Goal: Task Accomplishment & Management: Use online tool/utility

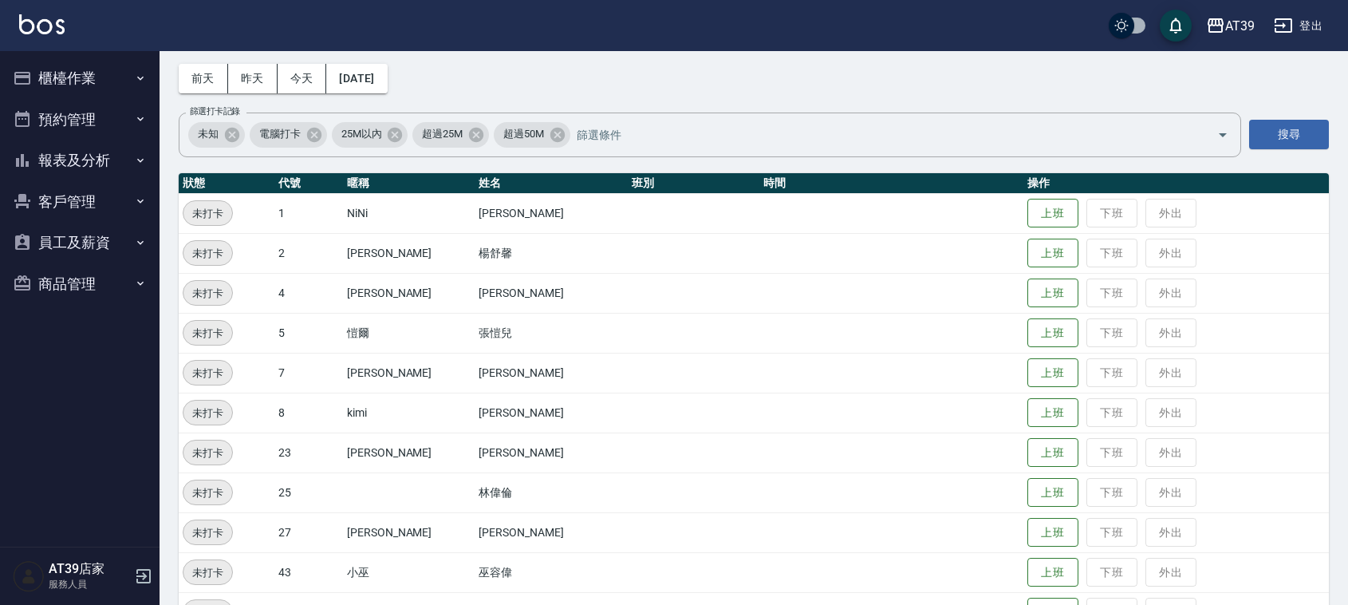
scroll to position [100, 0]
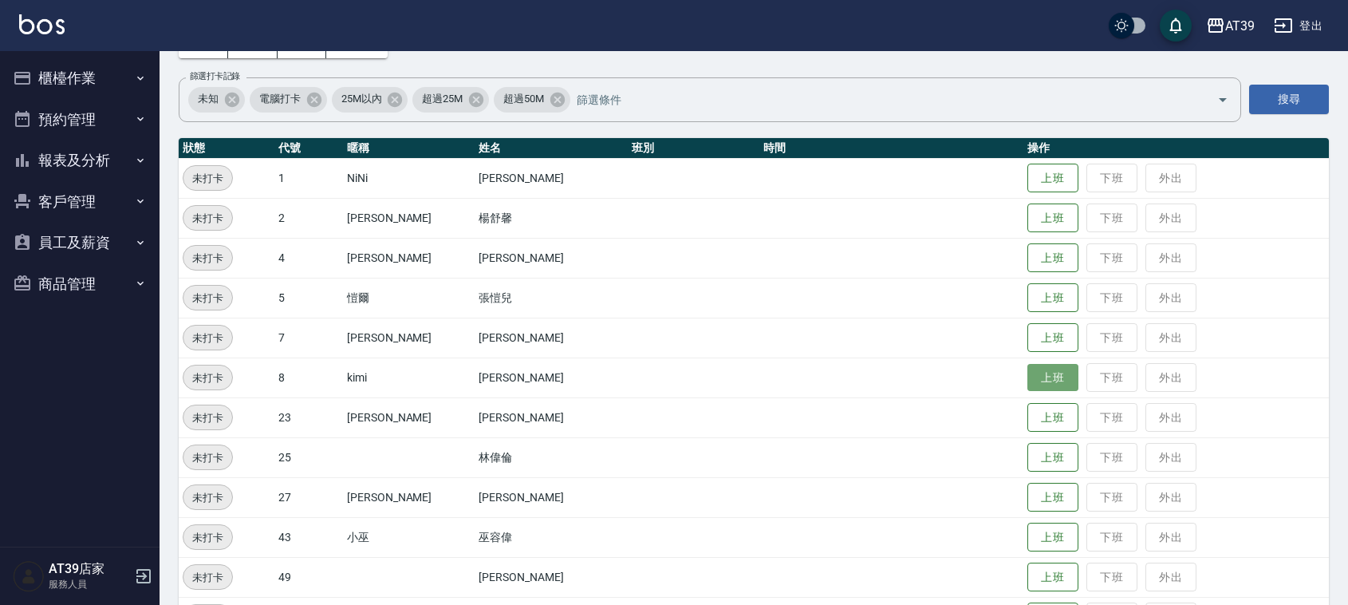
click at [1027, 372] on button "上班" at bounding box center [1052, 378] width 51 height 28
click at [1023, 372] on td "上班 下班 外出" at bounding box center [1175, 377] width 305 height 40
click at [1027, 248] on button "上班" at bounding box center [1052, 258] width 51 height 28
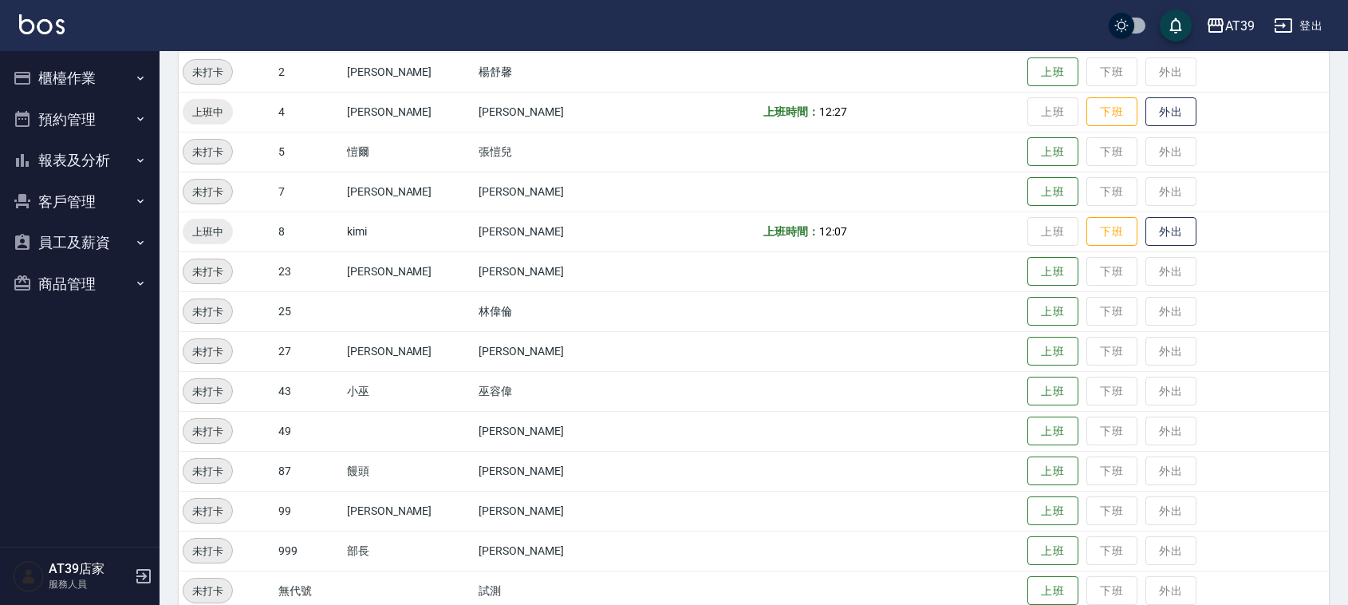
scroll to position [270, 0]
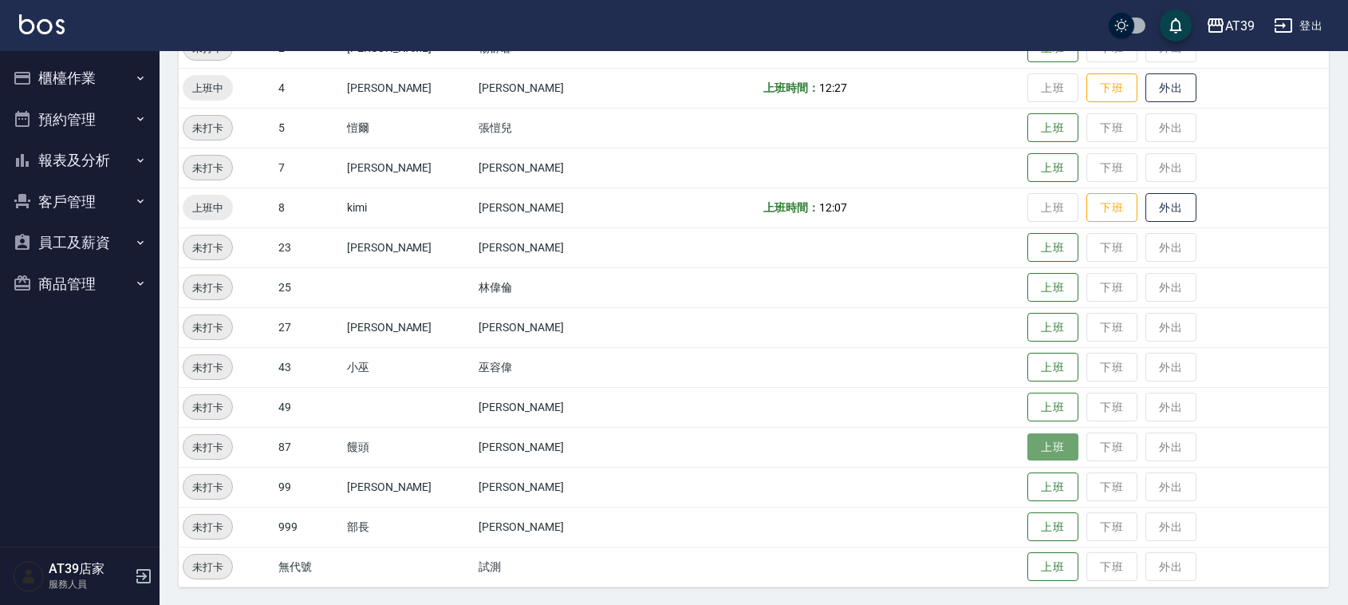
click at [1027, 449] on button "上班" at bounding box center [1052, 447] width 51 height 28
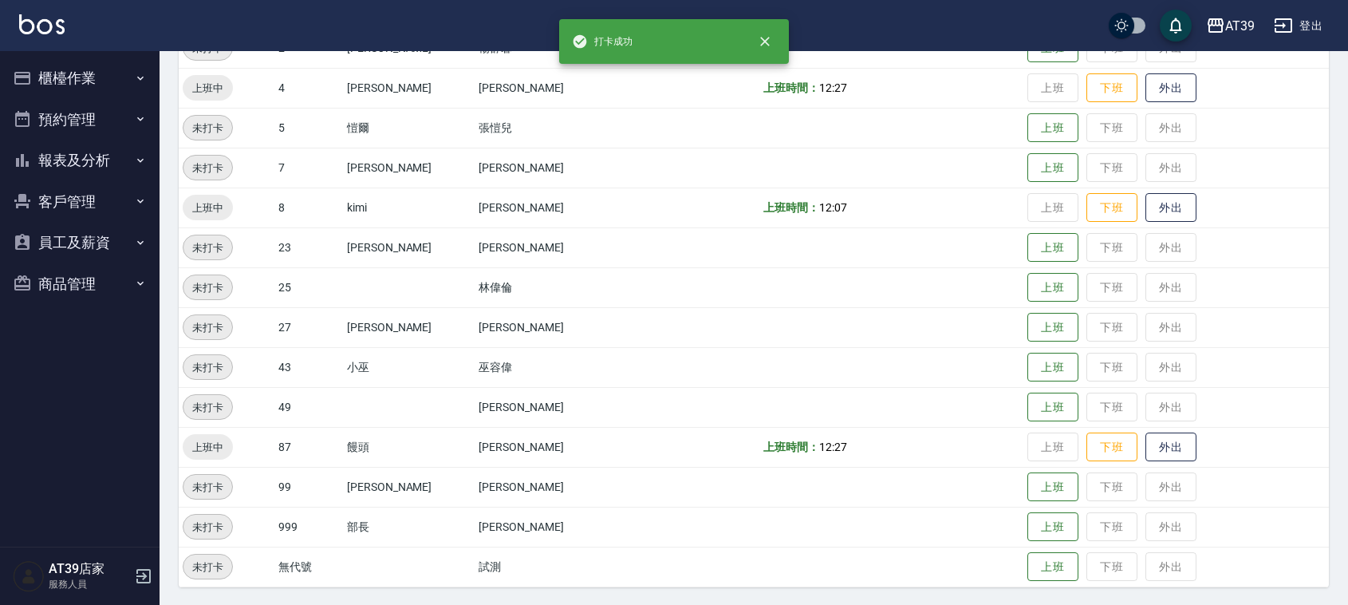
scroll to position [0, 0]
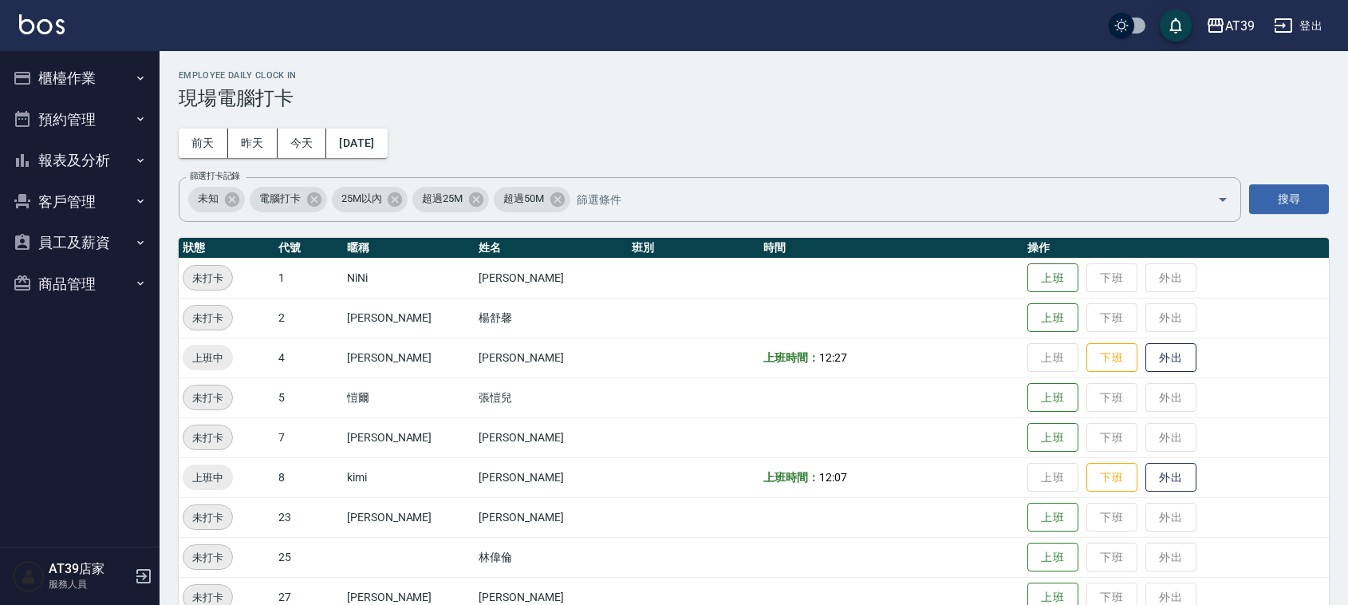
click at [660, 87] on h3 "現場電腦打卡" at bounding box center [754, 98] width 1150 height 22
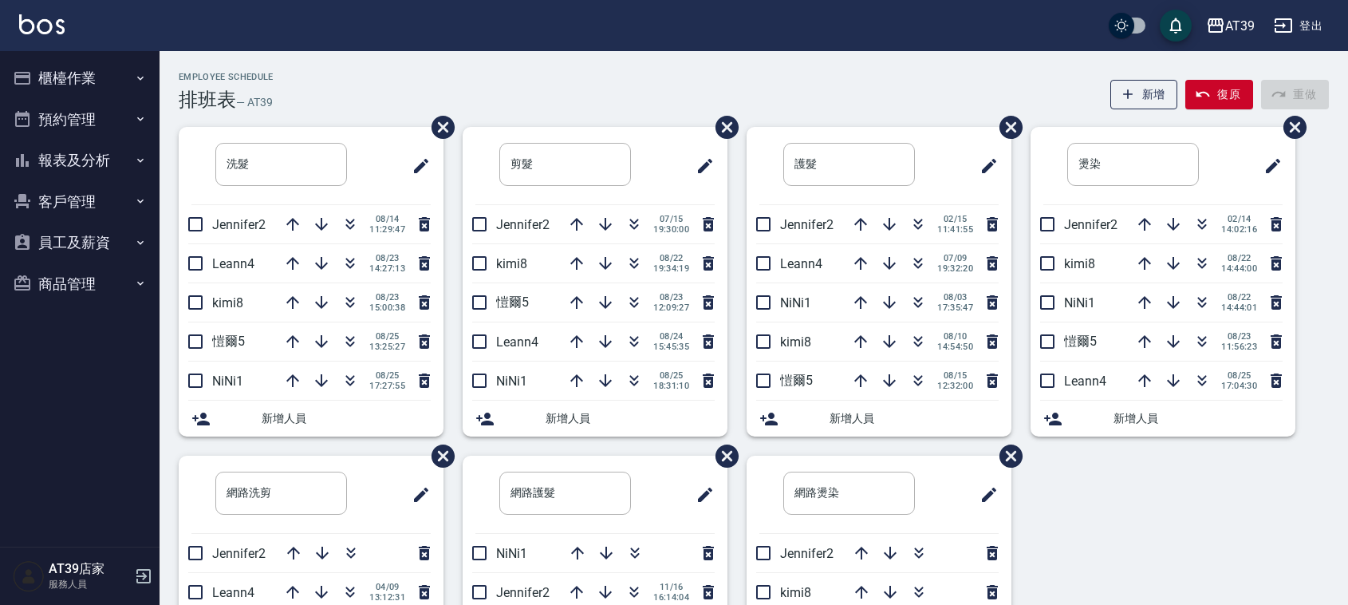
click at [467, 191] on li "剪髮 ​" at bounding box center [595, 165] width 265 height 77
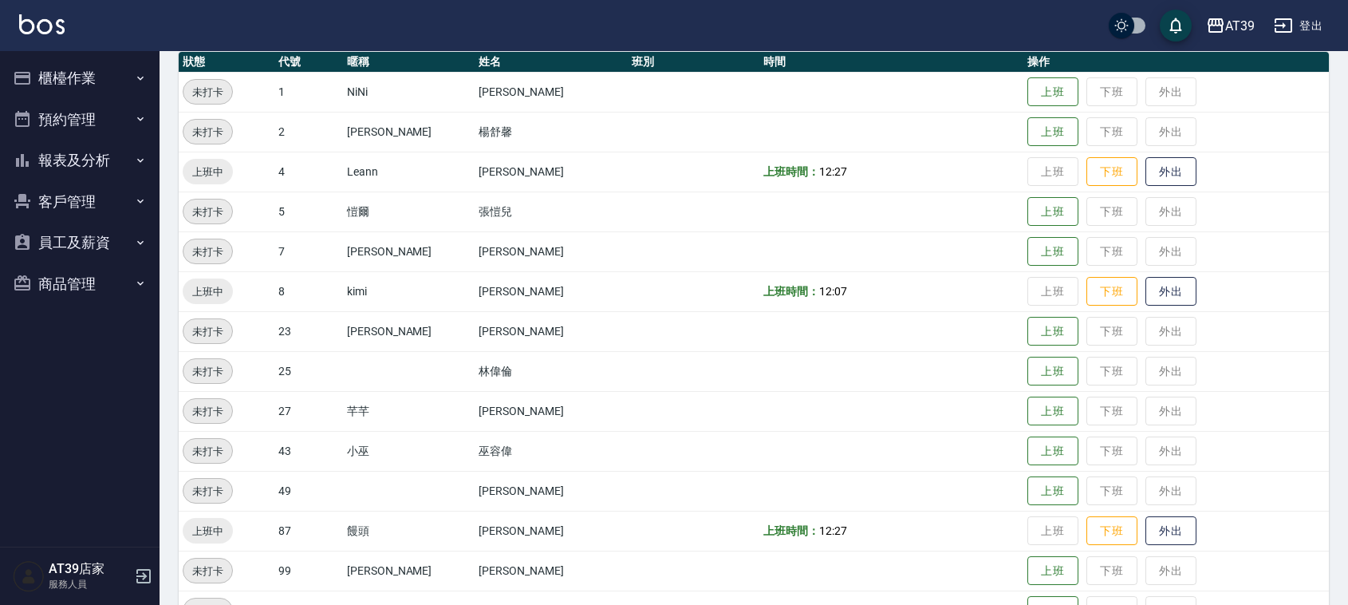
scroll to position [70, 0]
